Goal: Information Seeking & Learning: Learn about a topic

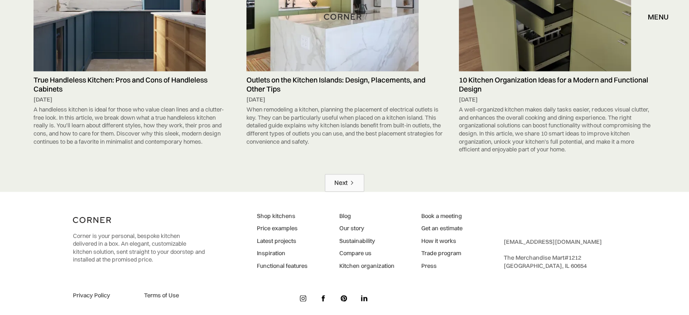
scroll to position [4491, 0]
click at [354, 176] on link "Next" at bounding box center [344, 183] width 39 height 18
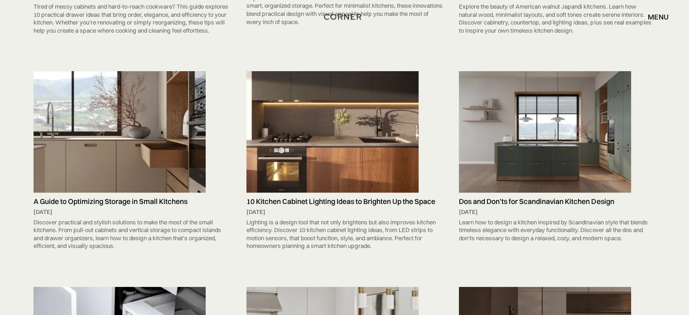
scroll to position [3476, 0]
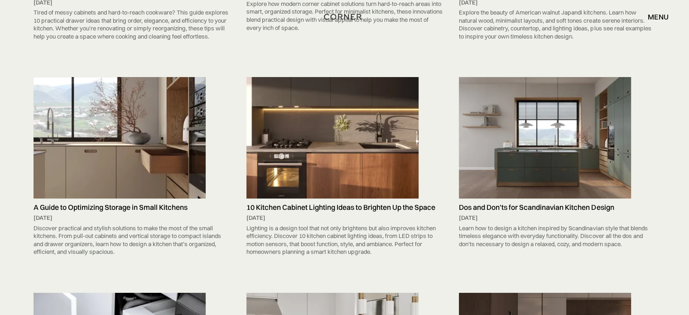
drag, startPoint x: 243, startPoint y: 94, endPoint x: 272, endPoint y: 84, distance: 31.2
